Goal: Information Seeking & Learning: Learn about a topic

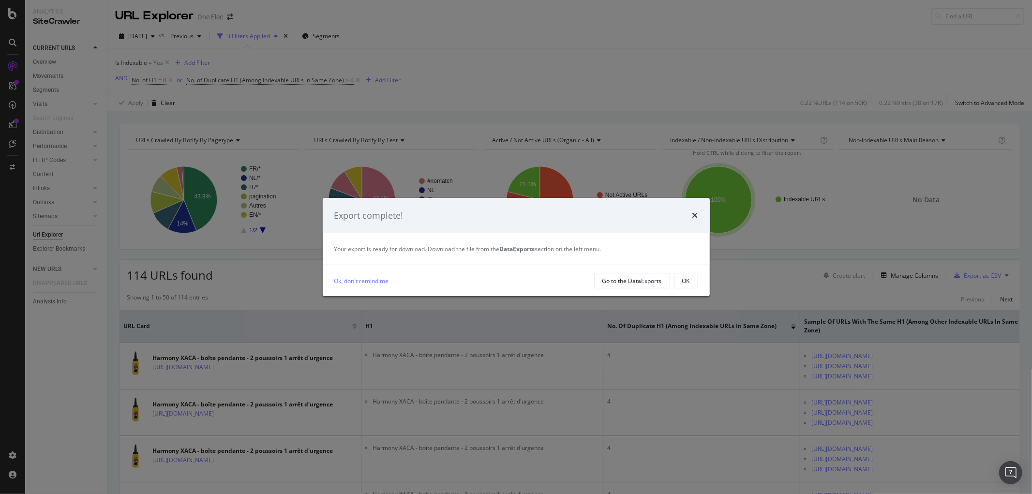
click at [691, 213] on div "Export complete!" at bounding box center [516, 215] width 364 height 13
click at [694, 213] on icon "times" at bounding box center [695, 215] width 6 height 8
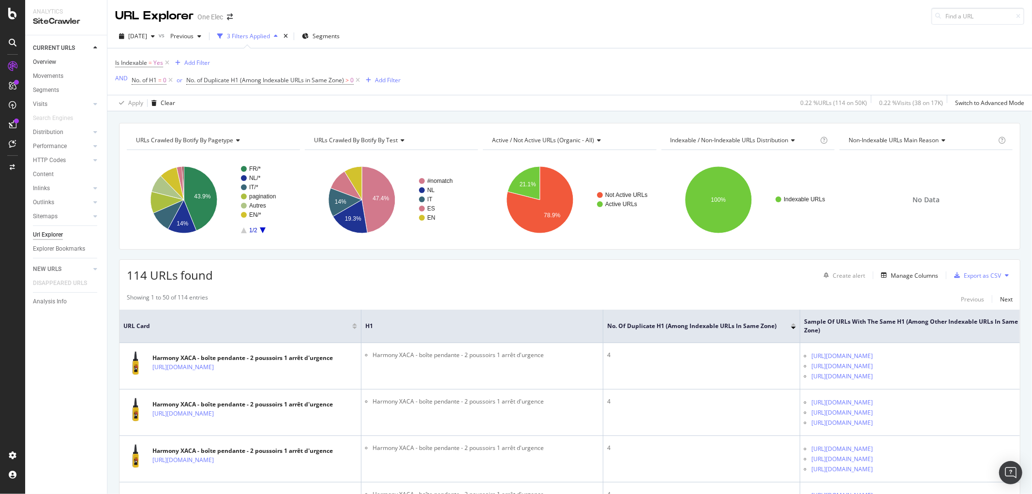
click at [61, 60] on link "Overview" at bounding box center [66, 62] width 67 height 10
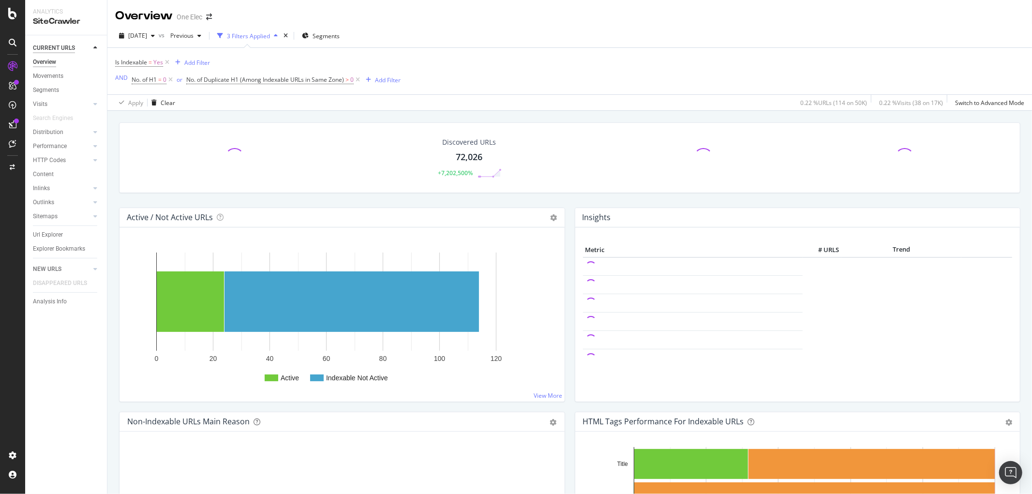
click at [51, 45] on div "CURRENT URLS" at bounding box center [54, 48] width 42 height 10
click at [147, 37] on span "[DATE]" at bounding box center [137, 35] width 19 height 8
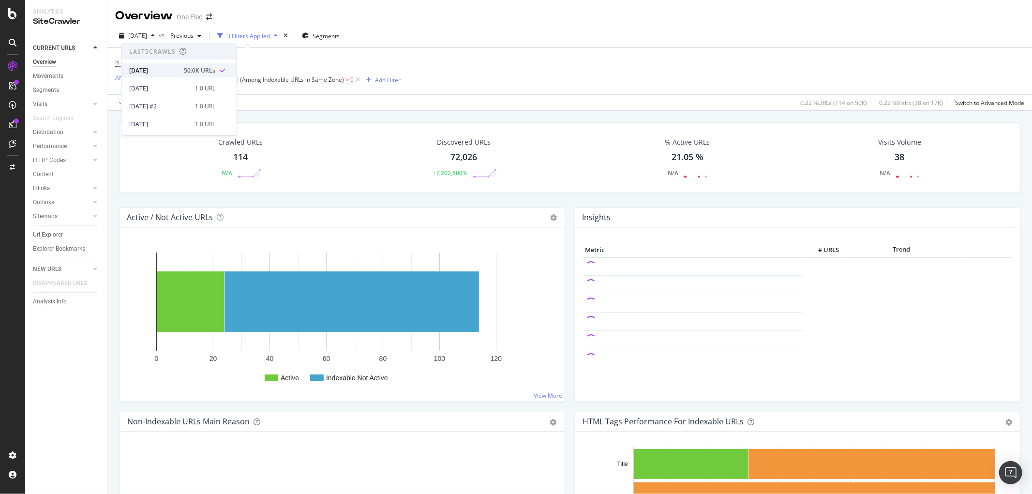
click at [151, 74] on div "[DATE]" at bounding box center [153, 70] width 49 height 9
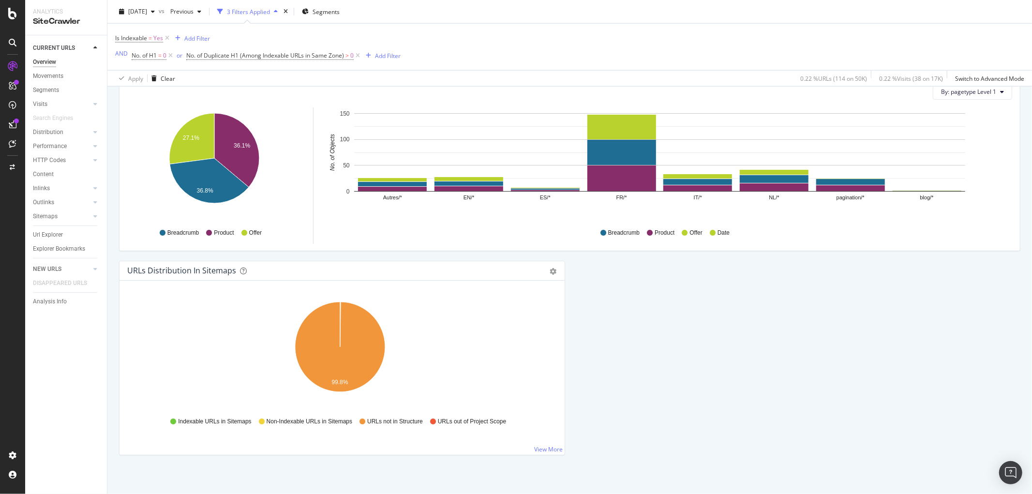
scroll to position [974, 0]
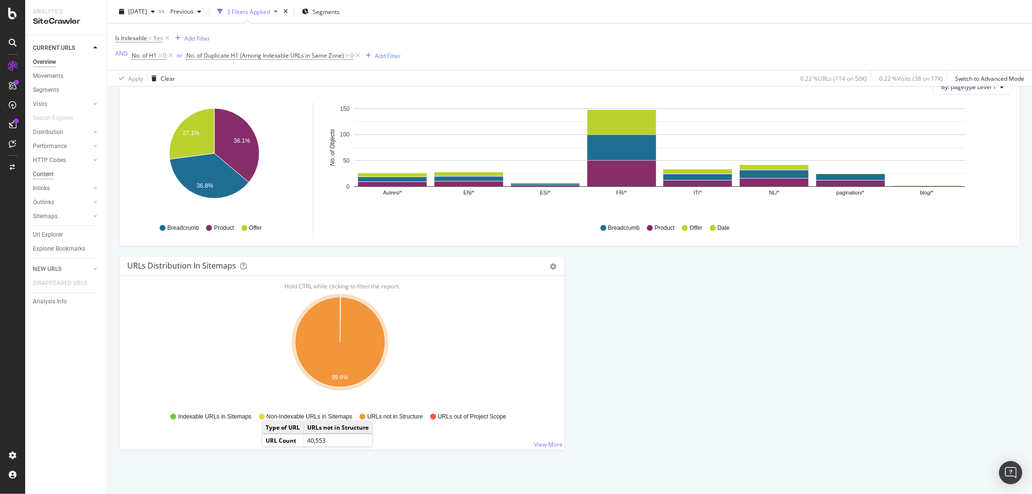
click at [50, 172] on div "Content" at bounding box center [43, 174] width 21 height 10
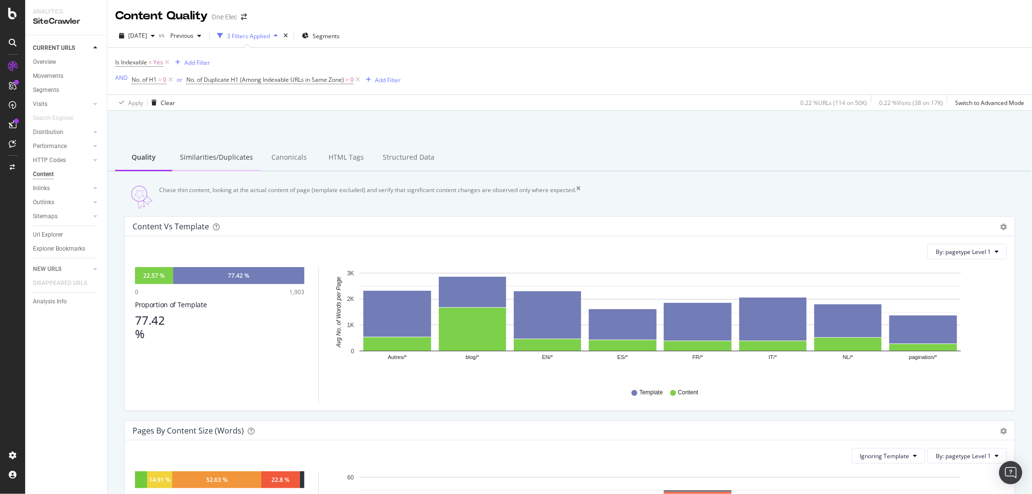
click at [204, 153] on div "Similarities/Duplicates" at bounding box center [216, 158] width 89 height 27
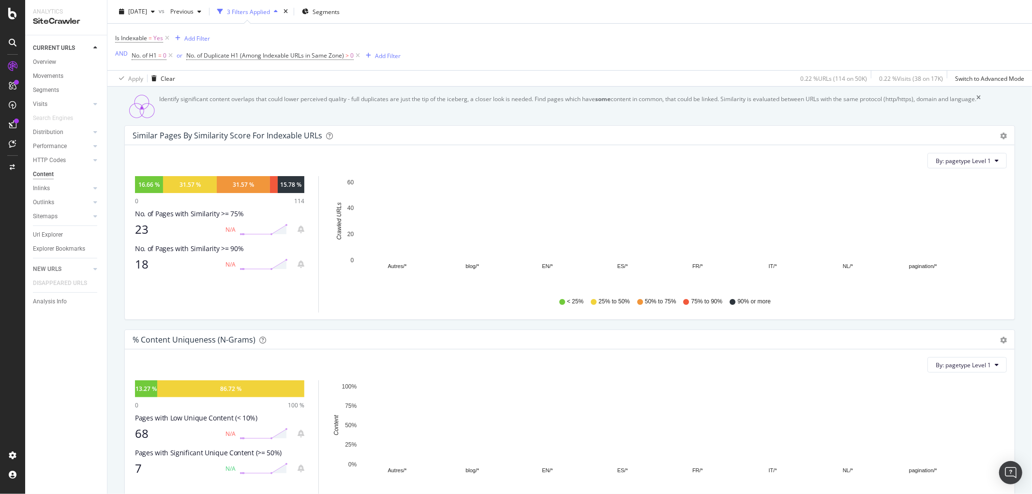
scroll to position [26, 0]
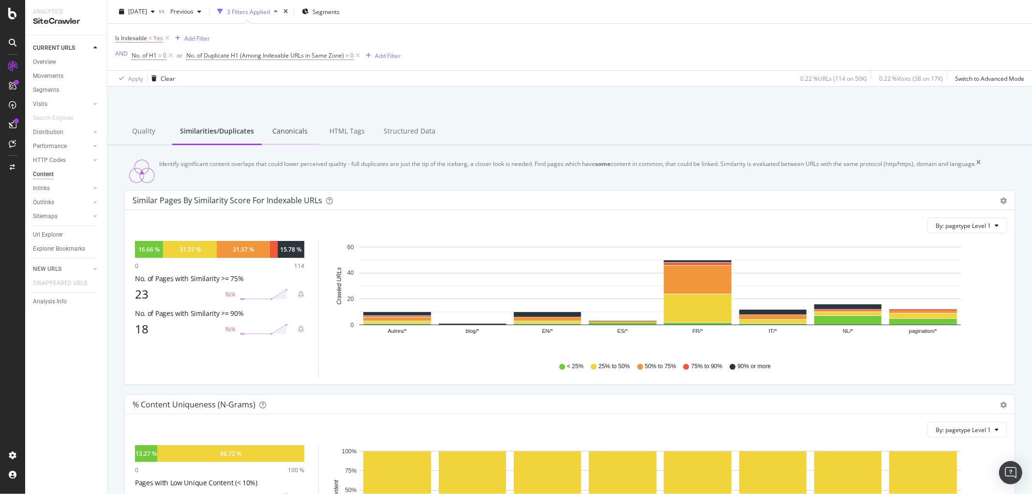
click at [280, 133] on div "Canonicals" at bounding box center [290, 132] width 57 height 27
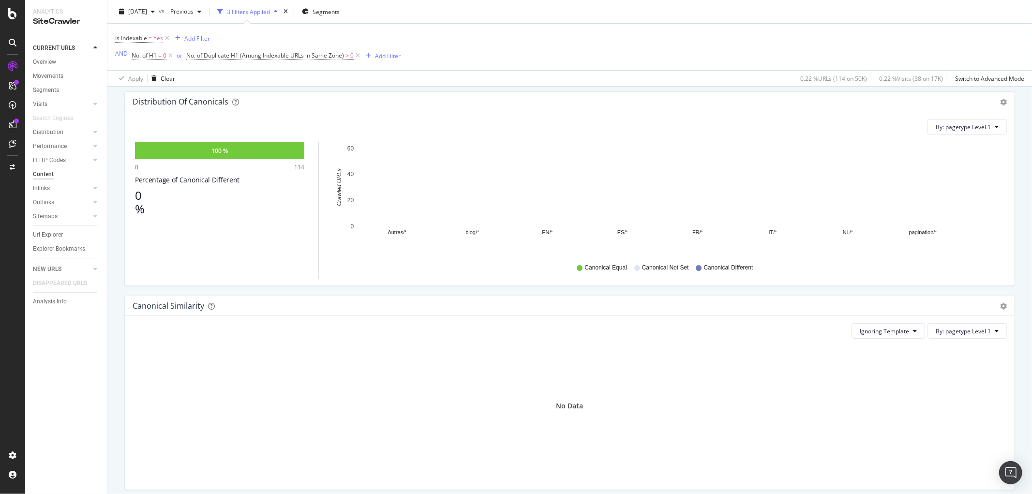
scroll to position [161, 0]
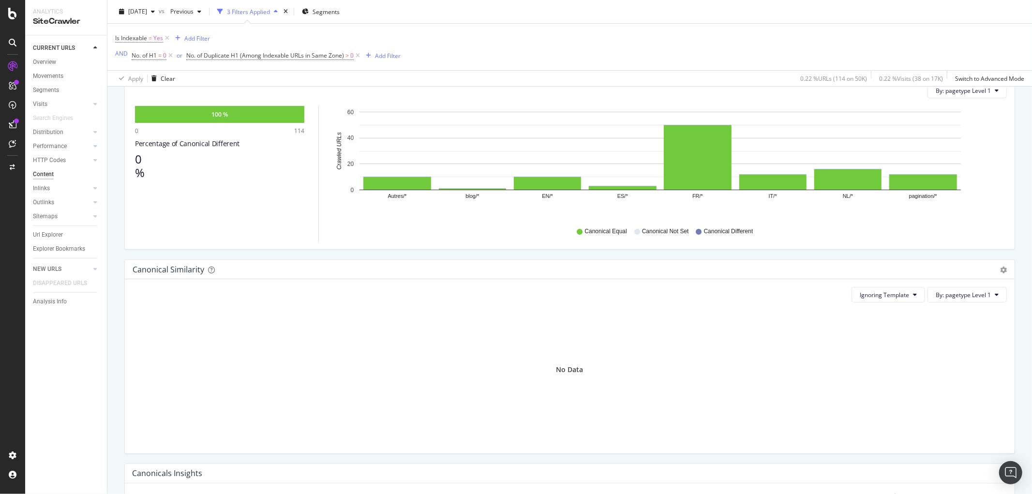
click at [704, 236] on span "Canonical Different" at bounding box center [728, 231] width 49 height 8
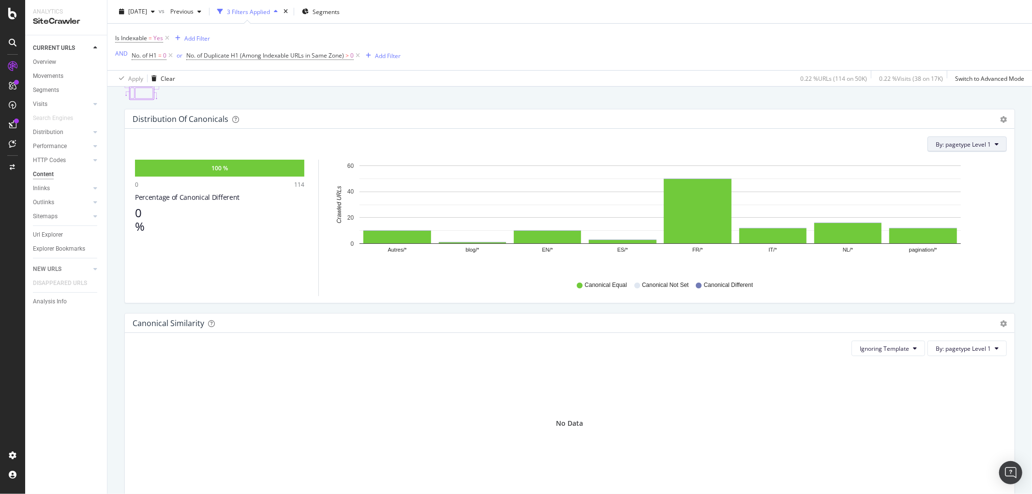
click at [953, 149] on span "By: pagetype Level 1" at bounding box center [963, 144] width 55 height 8
click at [917, 194] on div "Select a Structured Data" at bounding box center [938, 187] width 120 height 16
click at [974, 149] on span "By: pagetype Level 1" at bounding box center [963, 144] width 55 height 8
click at [953, 165] on div "By: pagetype Level 1 Hold CTRL while clicking to filter the report. 100 % 0 114…" at bounding box center [570, 216] width 890 height 174
click at [955, 149] on span "By: pagetype Level 1" at bounding box center [963, 144] width 55 height 8
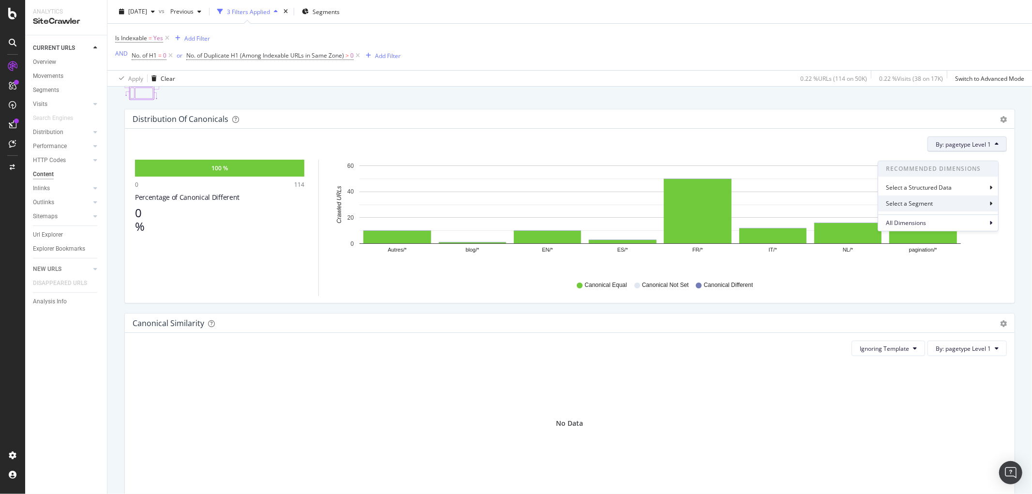
click at [911, 210] on div "Select a Segment" at bounding box center [938, 203] width 120 height 16
click at [881, 166] on div "By: pagetype Level 1 Hold CTRL while clicking to filter the report. 100 % 0 114…" at bounding box center [570, 216] width 890 height 174
click at [901, 230] on rect "A chart." at bounding box center [923, 228] width 70 height 3
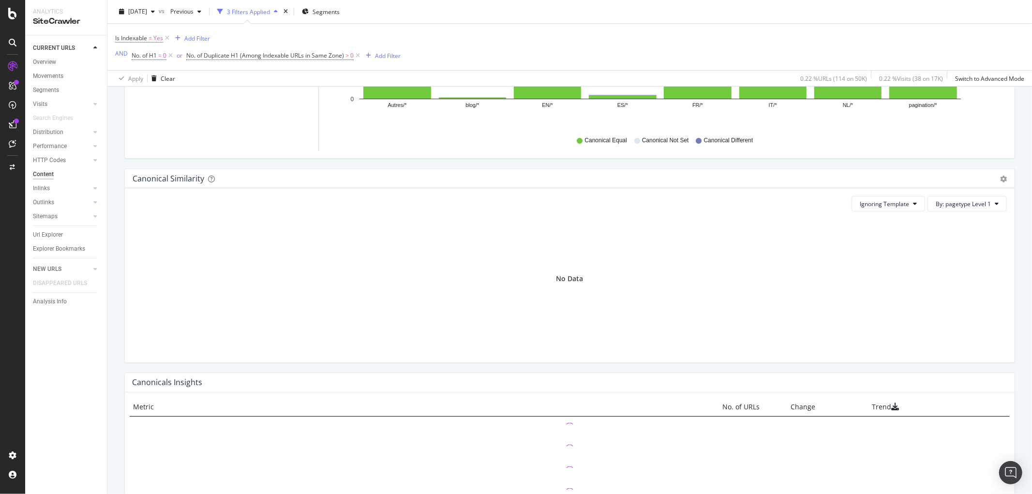
scroll to position [349, 0]
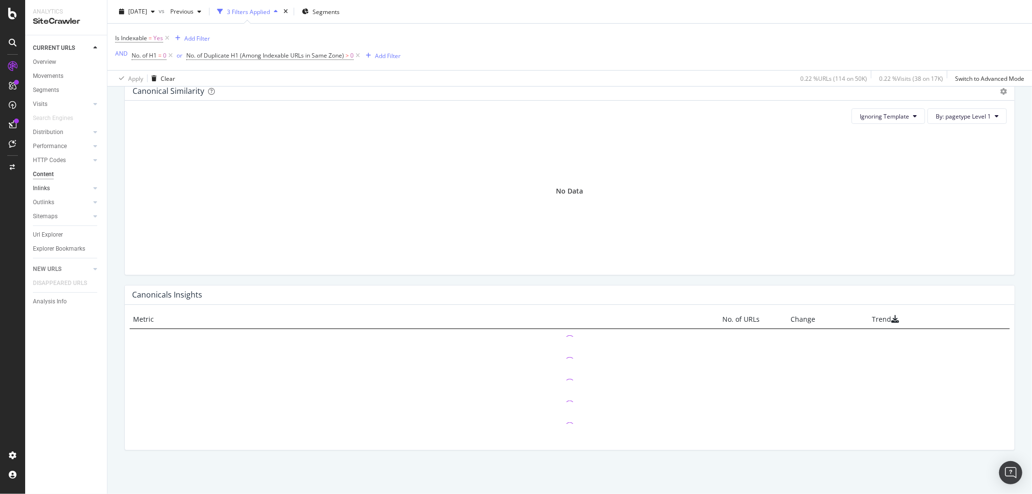
click at [54, 184] on link "Inlinks" at bounding box center [62, 188] width 58 height 10
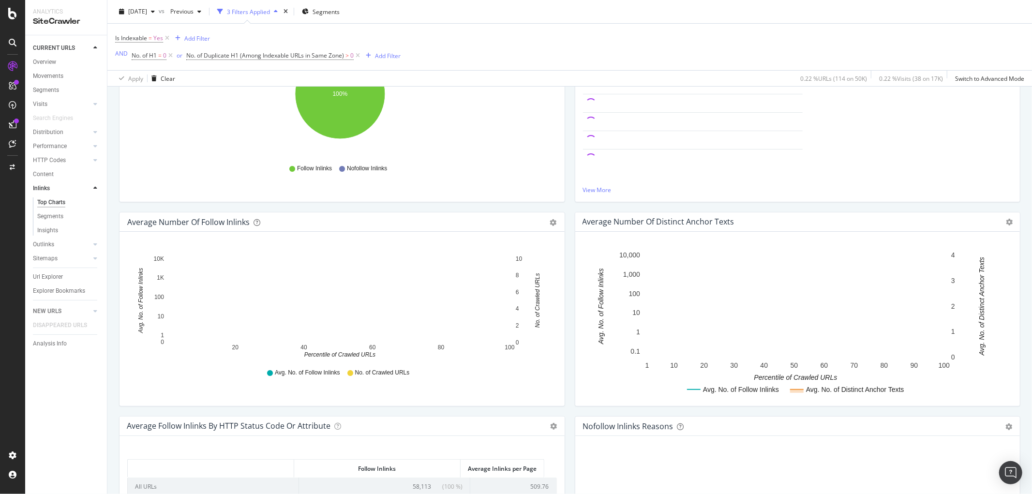
scroll to position [132, 0]
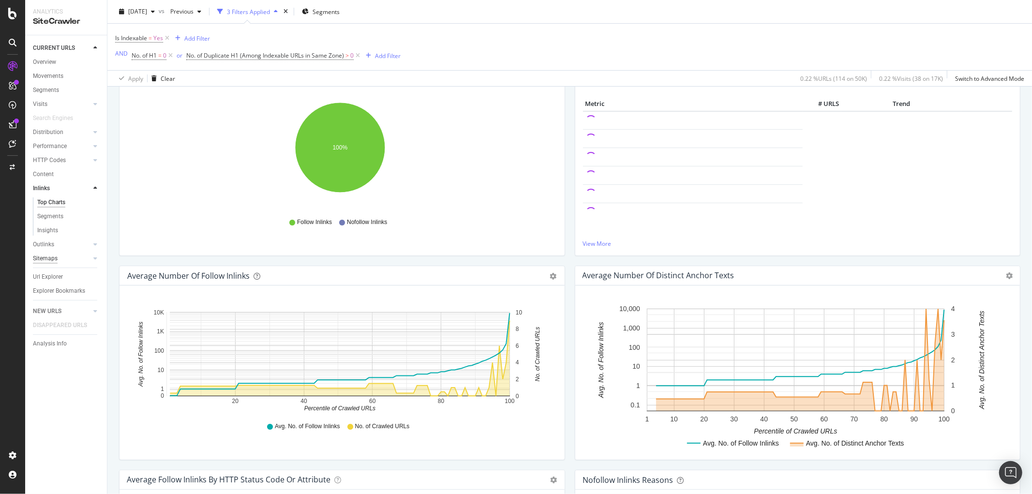
click at [54, 259] on div "Sitemaps" at bounding box center [45, 258] width 25 height 10
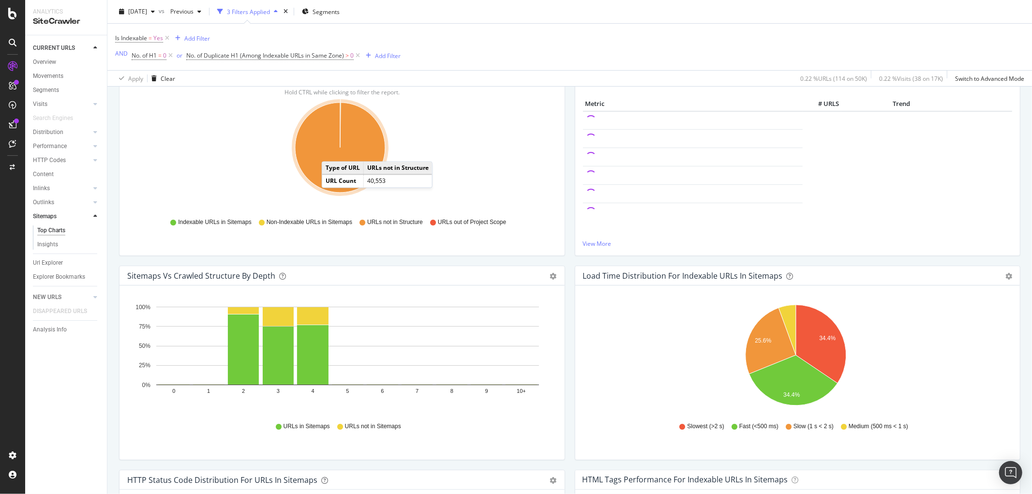
click at [331, 153] on icon "A chart." at bounding box center [340, 148] width 90 height 90
click at [315, 148] on icon "A chart." at bounding box center [340, 148] width 90 height 90
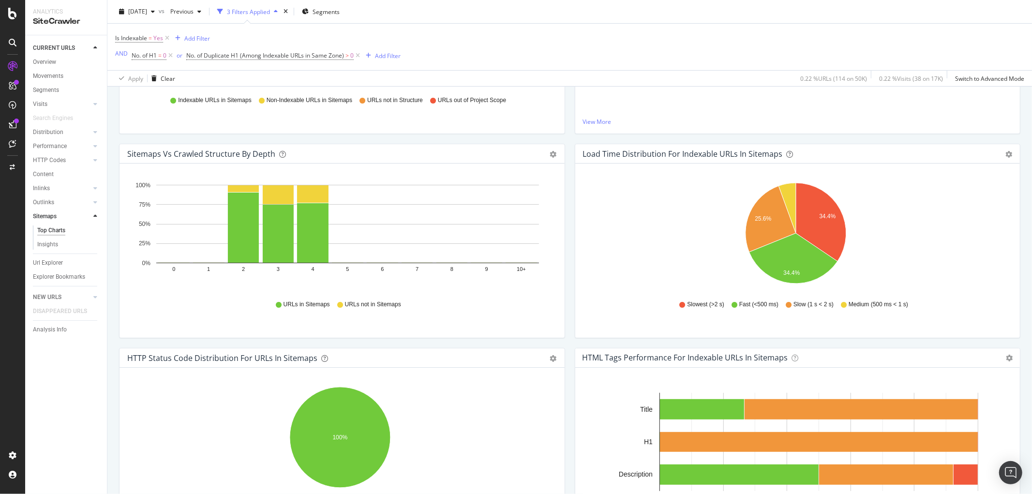
scroll to position [164, 0]
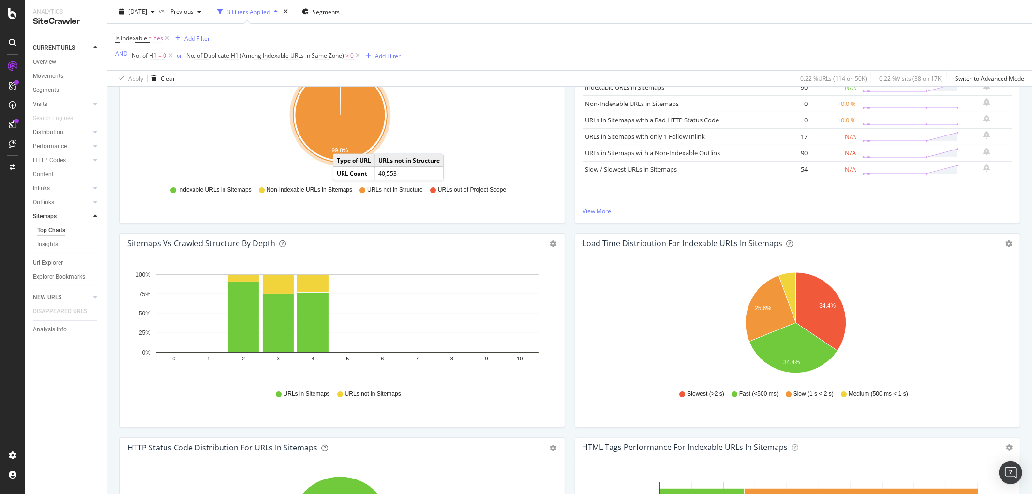
click at [343, 145] on icon "A chart." at bounding box center [340, 115] width 90 height 90
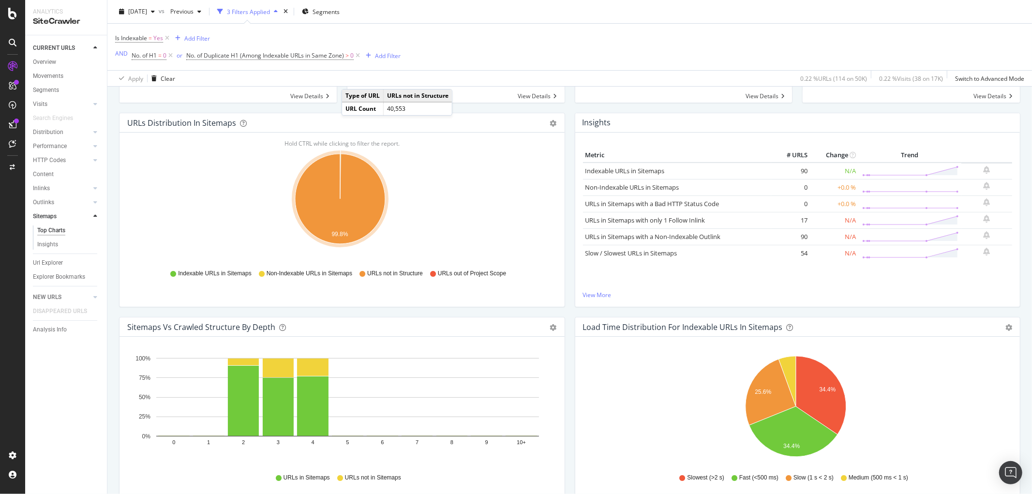
scroll to position [0, 0]
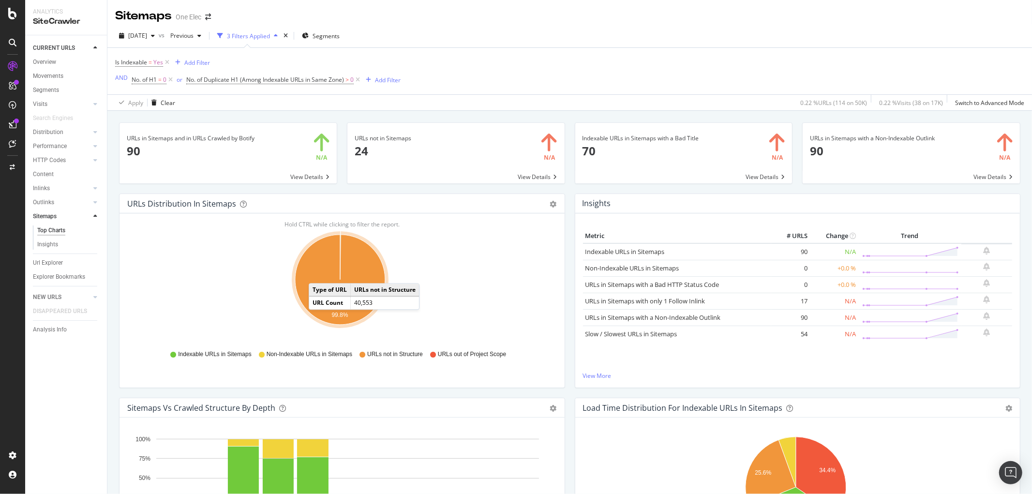
click at [318, 275] on icon "A chart." at bounding box center [340, 280] width 90 height 90
click at [550, 205] on icon "gear" at bounding box center [553, 204] width 7 height 7
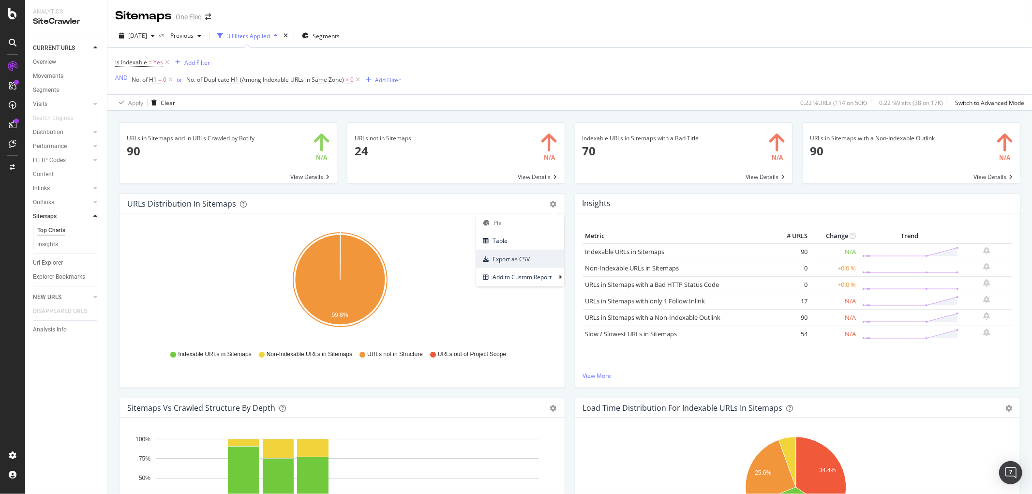
click at [511, 259] on span "Export as CSV" at bounding box center [520, 259] width 88 height 13
click at [46, 259] on div "Url Explorer" at bounding box center [48, 263] width 30 height 10
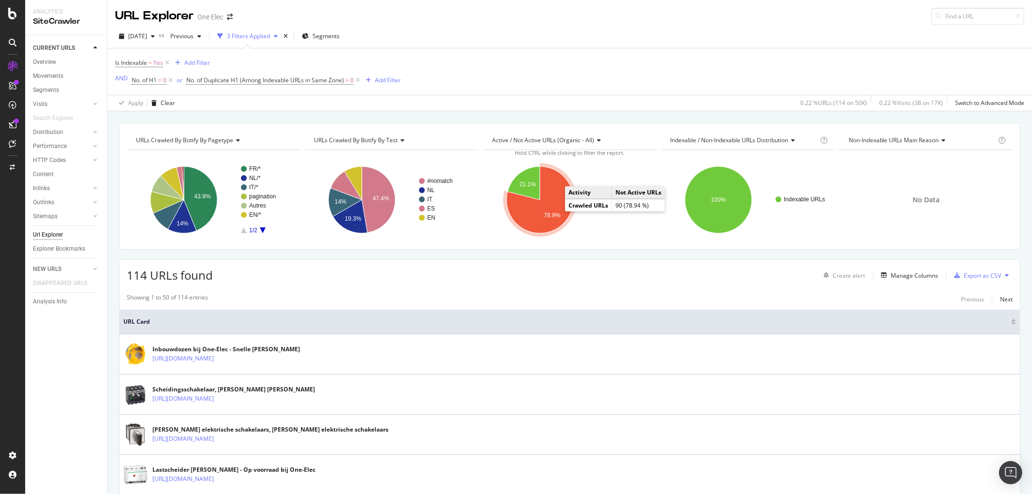
click at [544, 200] on icon "A chart." at bounding box center [540, 199] width 67 height 67
